Goal: Transaction & Acquisition: Download file/media

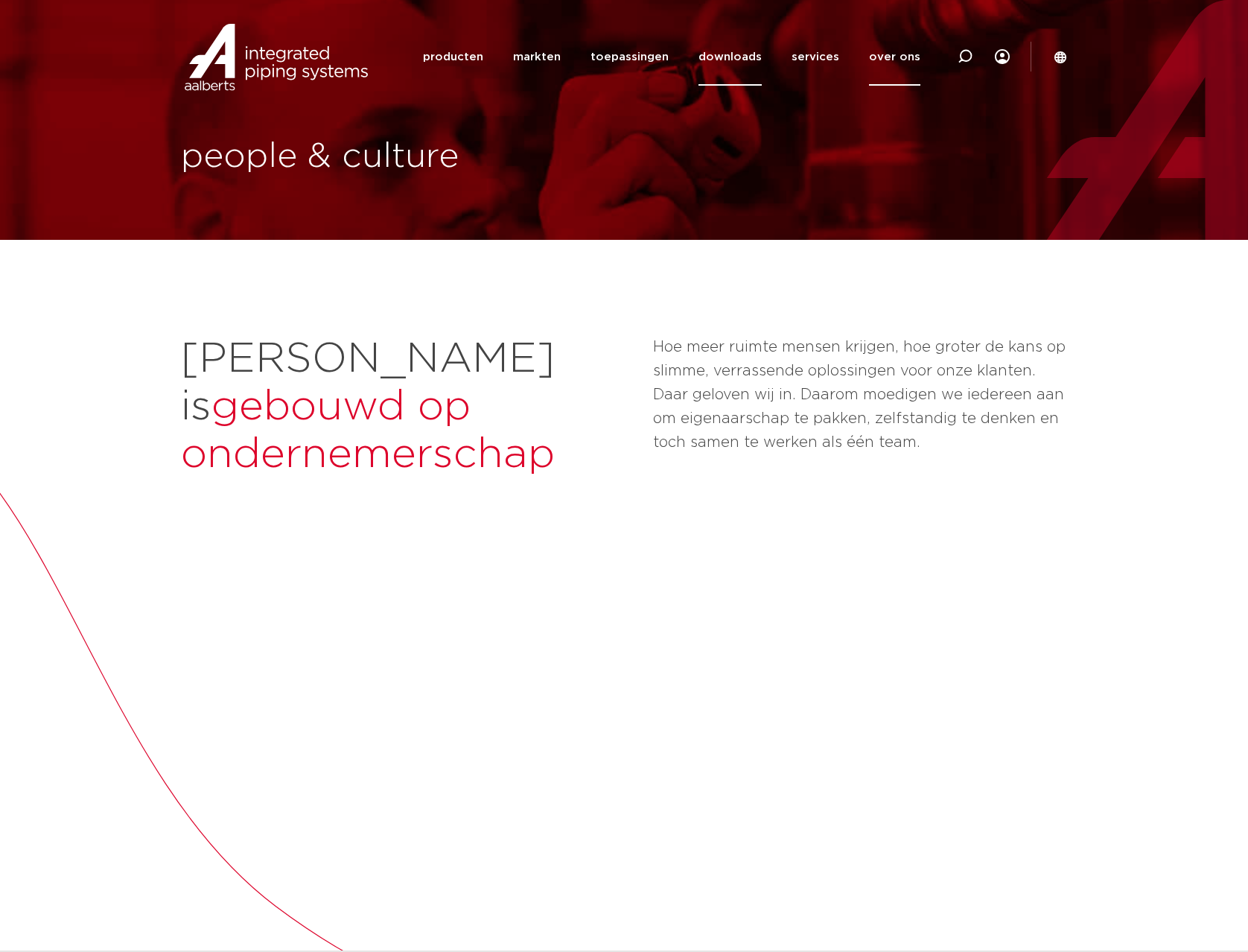
click at [734, 61] on link "downloads" at bounding box center [730, 56] width 64 height 57
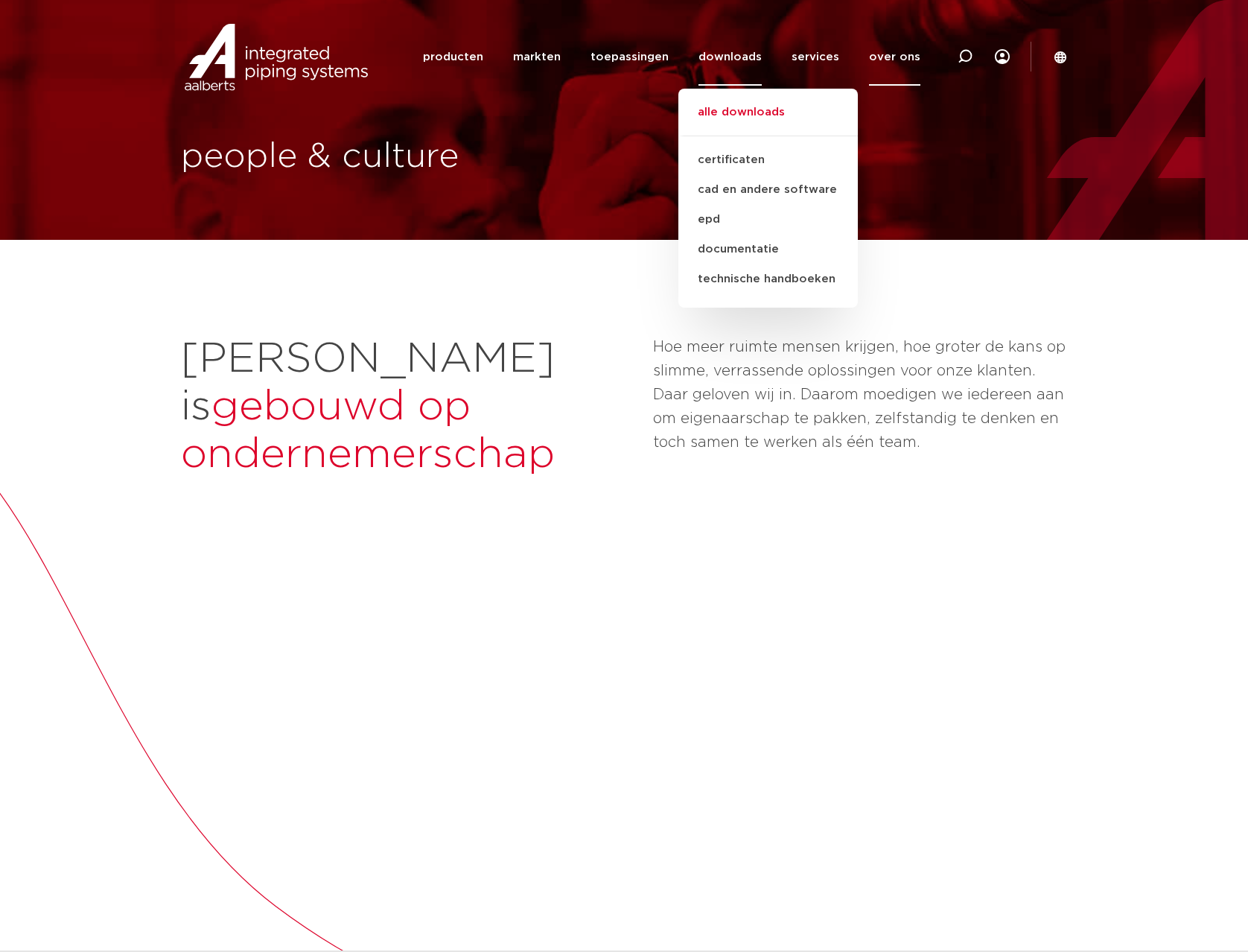
click at [728, 111] on link "alle downloads" at bounding box center [767, 120] width 179 height 33
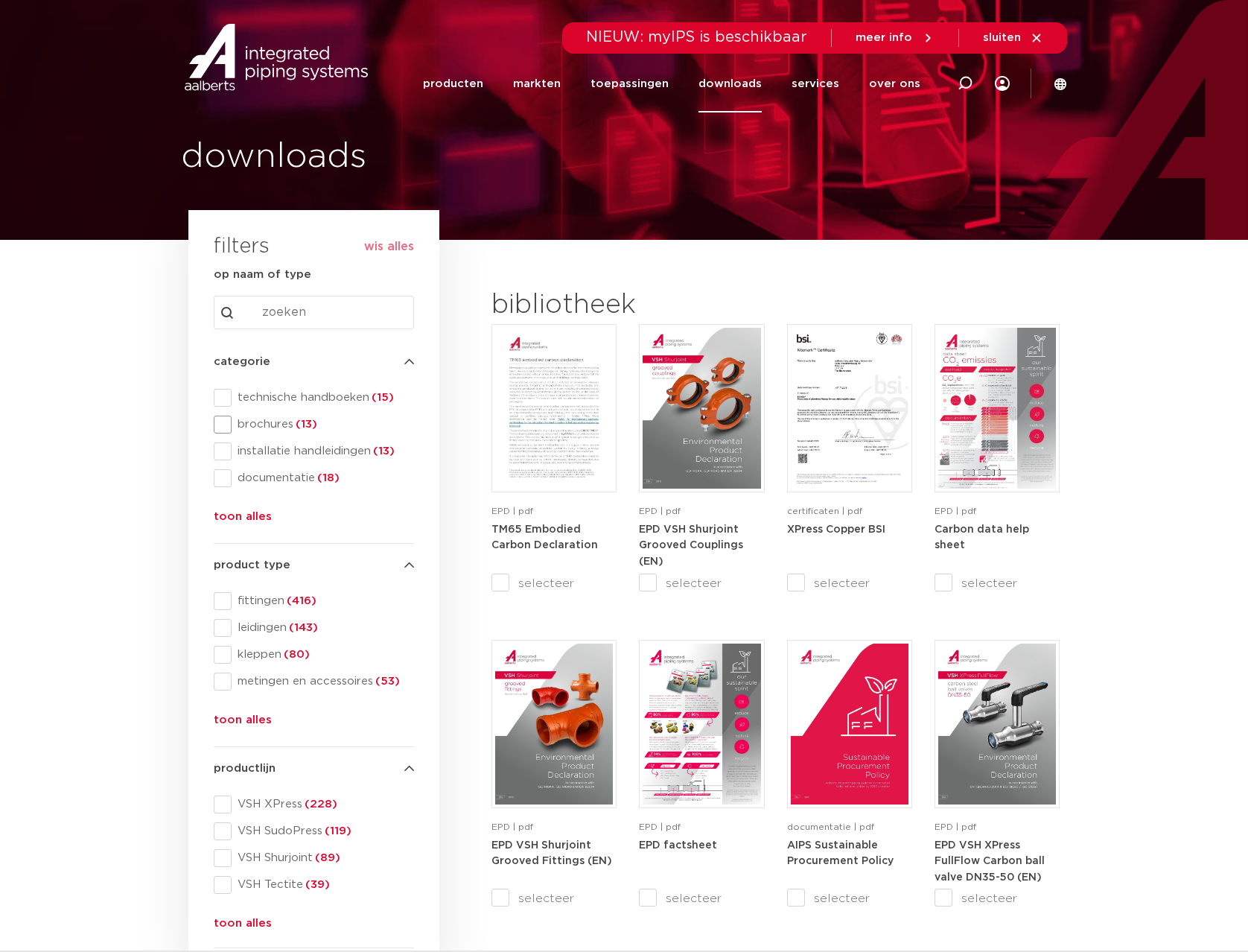
click at [274, 418] on span "brochures (13)" at bounding box center [323, 424] width 183 height 15
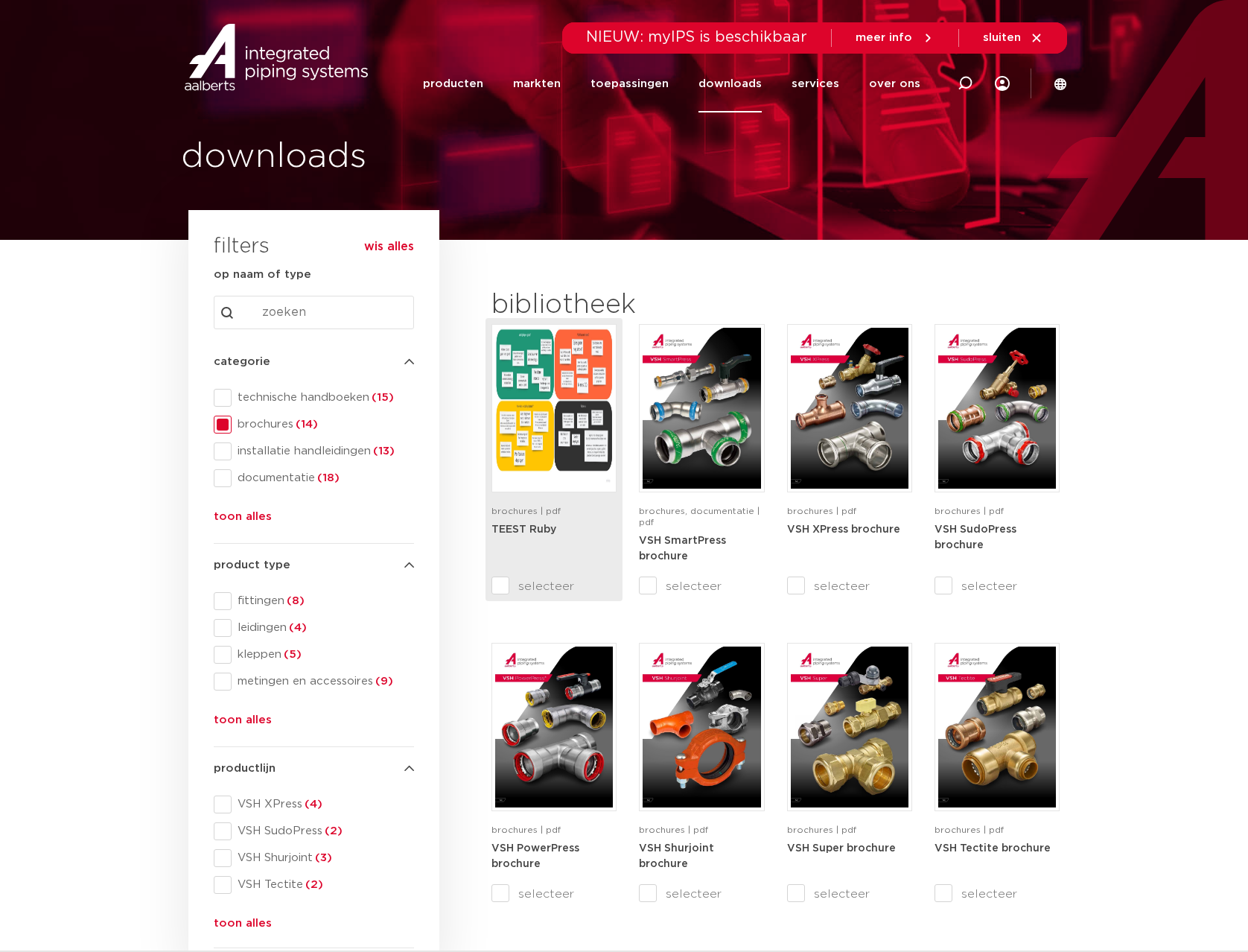
click at [532, 403] on img at bounding box center [554, 408] width 117 height 160
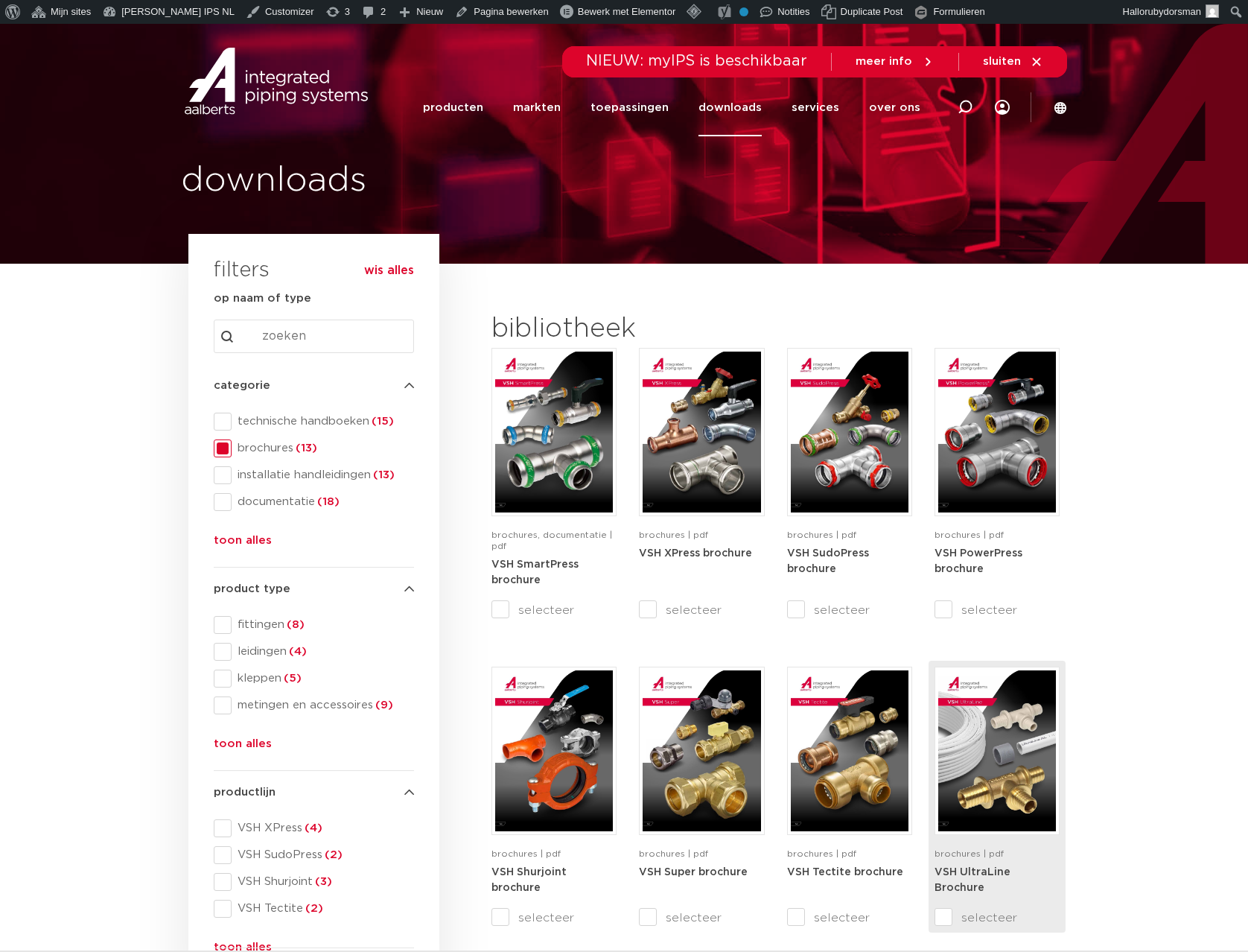
click at [1004, 765] on img at bounding box center [997, 750] width 117 height 160
